Goal: Find specific fact: Find specific fact

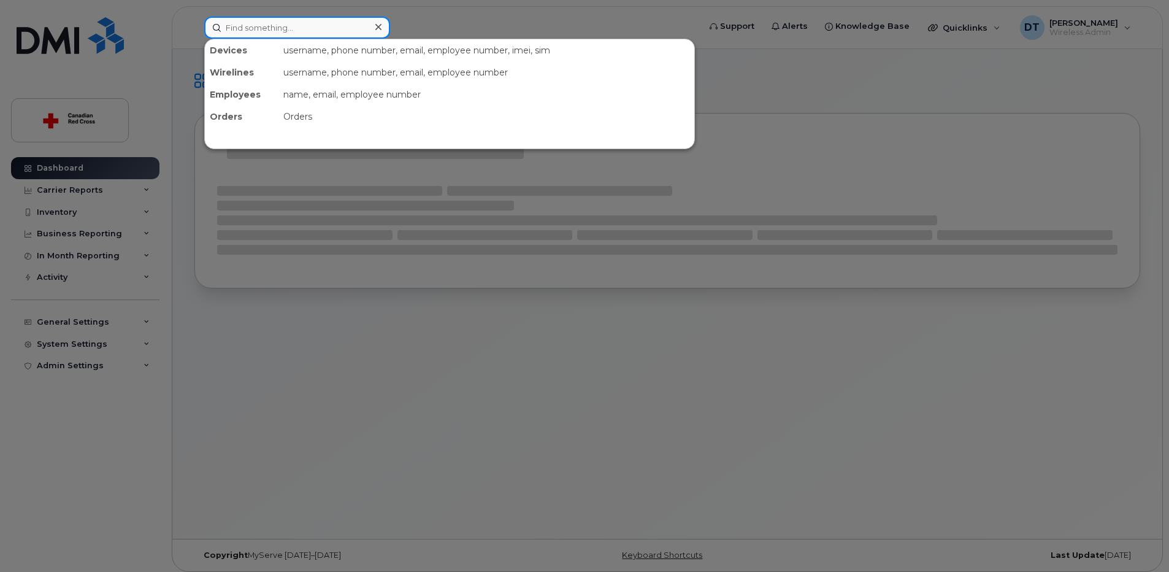
click at [291, 25] on input at bounding box center [297, 28] width 186 height 22
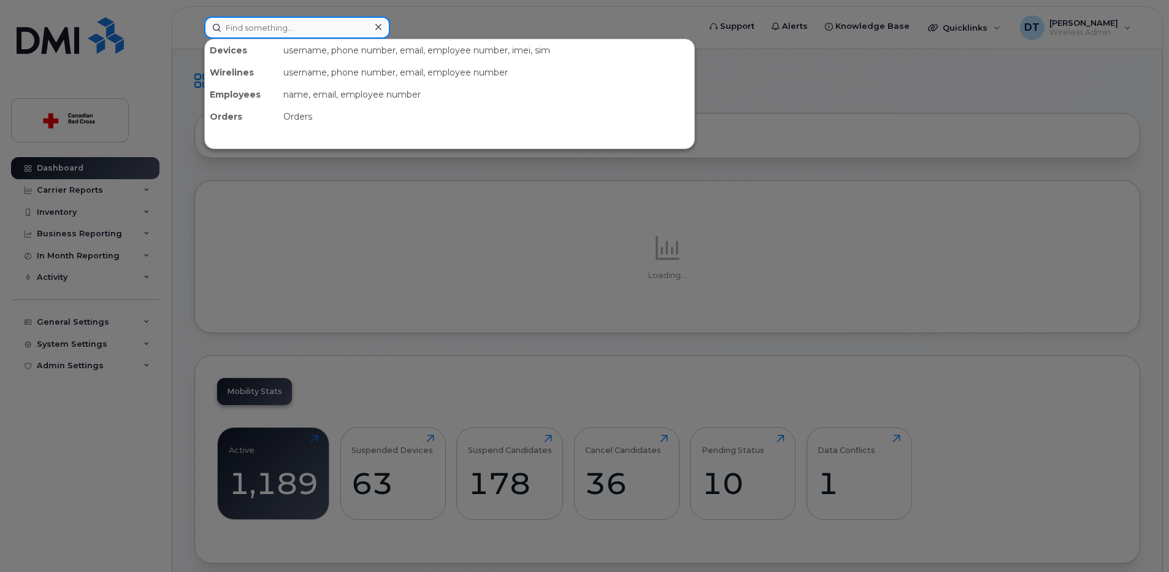
paste input "[PHONE_NUMBER]"
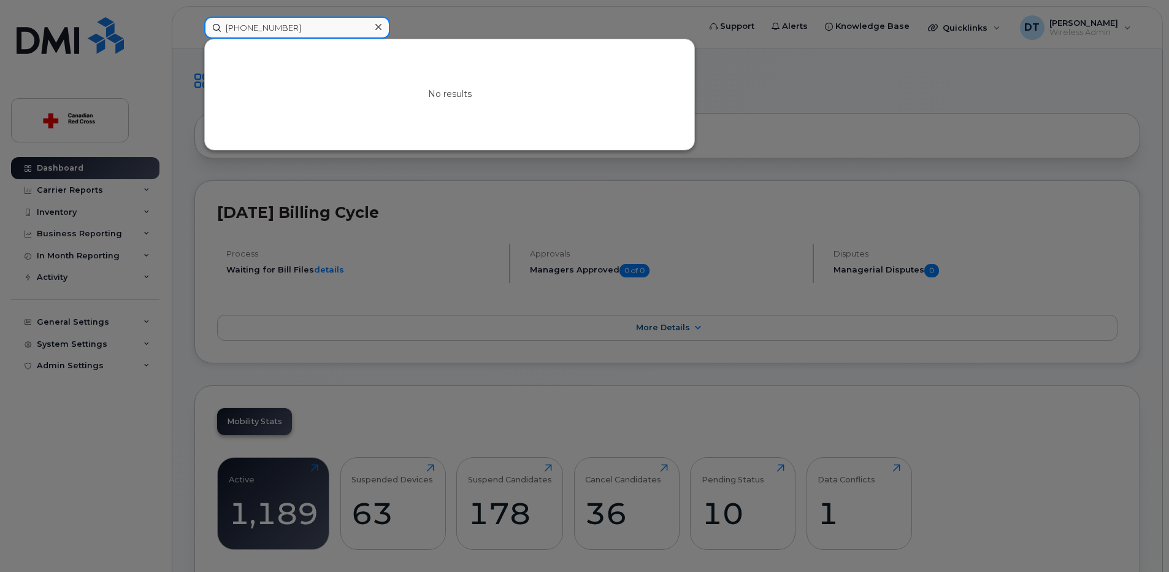
drag, startPoint x: 289, startPoint y: 28, endPoint x: 98, endPoint y: 37, distance: 190.9
click at [194, 37] on div "[PHONE_NUMBER] No results" at bounding box center [447, 28] width 507 height 22
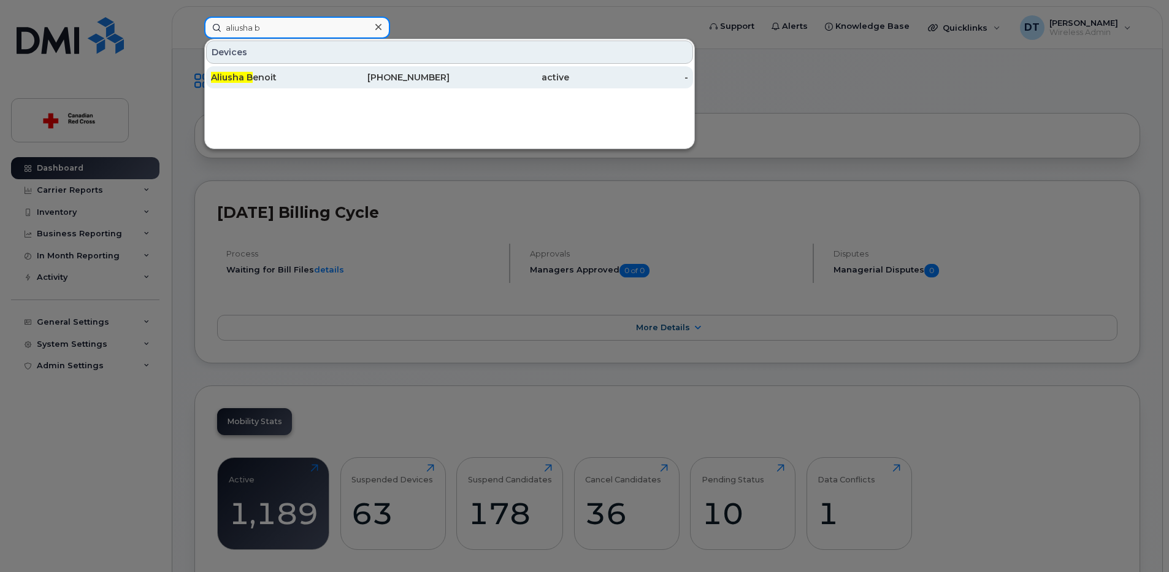
type input "aliusha b"
click at [266, 80] on div "Aliusha B enoit" at bounding box center [271, 77] width 120 height 12
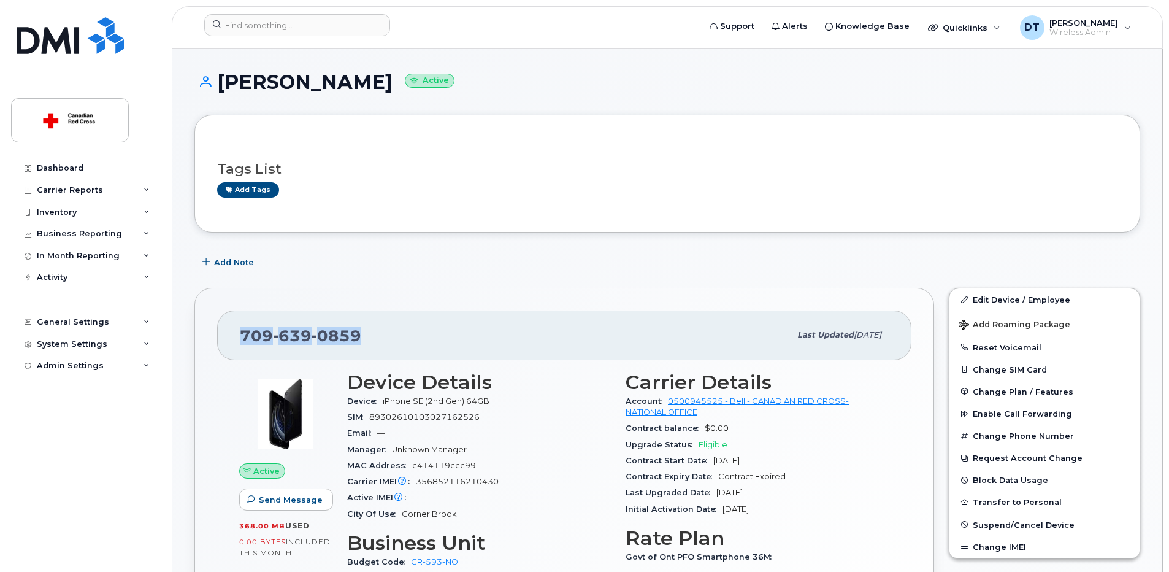
drag, startPoint x: 360, startPoint y: 337, endPoint x: 243, endPoint y: 337, distance: 117.1
click at [243, 337] on div "709 639 0859" at bounding box center [515, 335] width 550 height 26
copy span "709 639 0859"
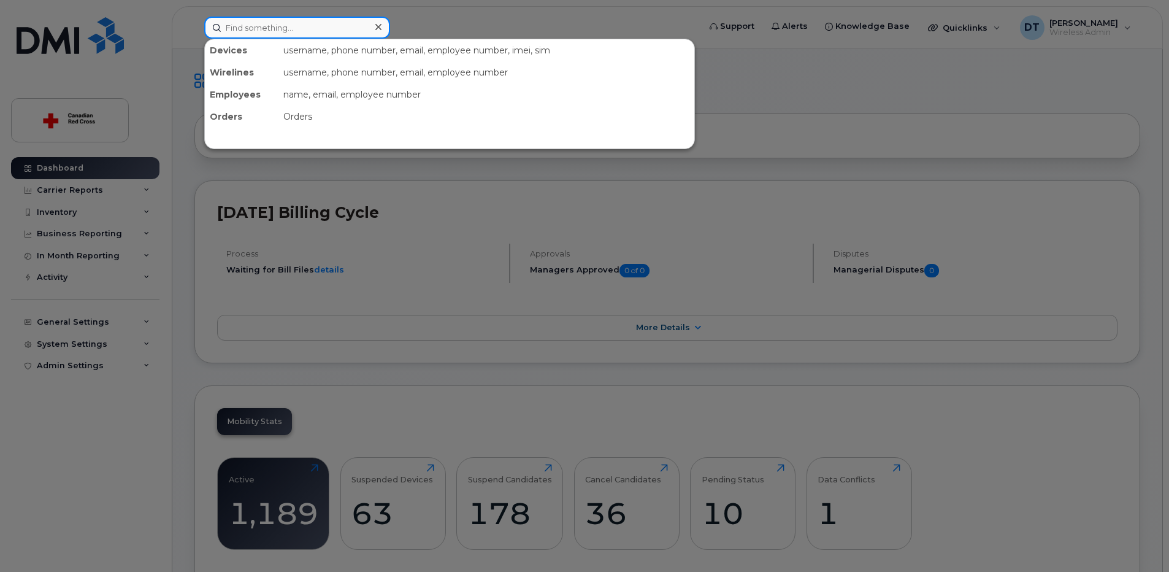
click at [329, 29] on input at bounding box center [297, 28] width 186 height 22
paste input "[PHONE_NUMBER]"
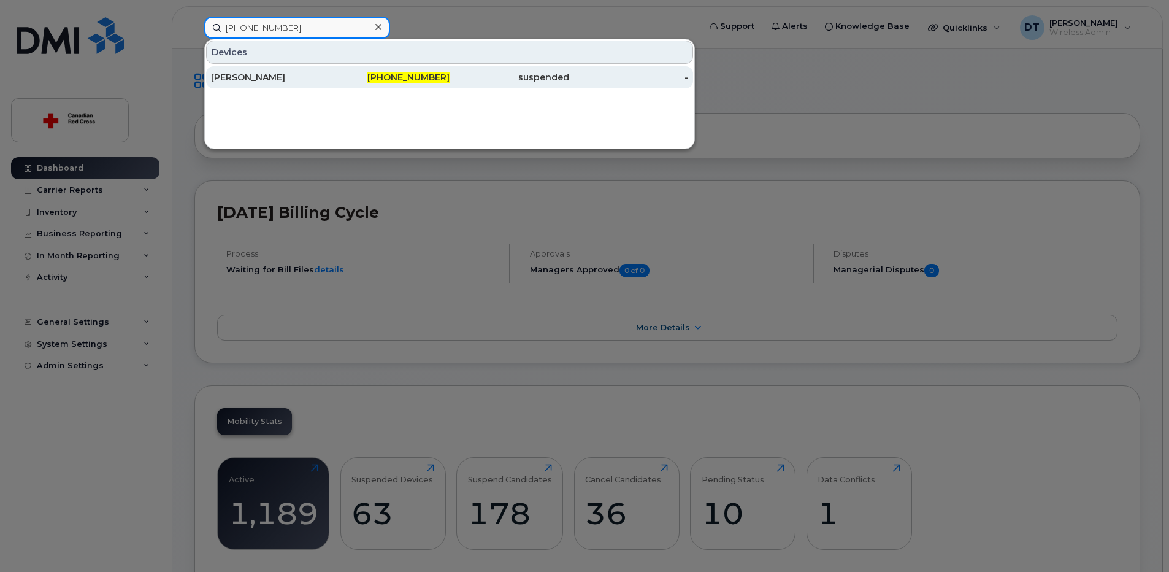
type input "[PHONE_NUMBER]"
click at [269, 80] on div "[PERSON_NAME]" at bounding box center [271, 77] width 120 height 12
